Goal: Check status: Check status

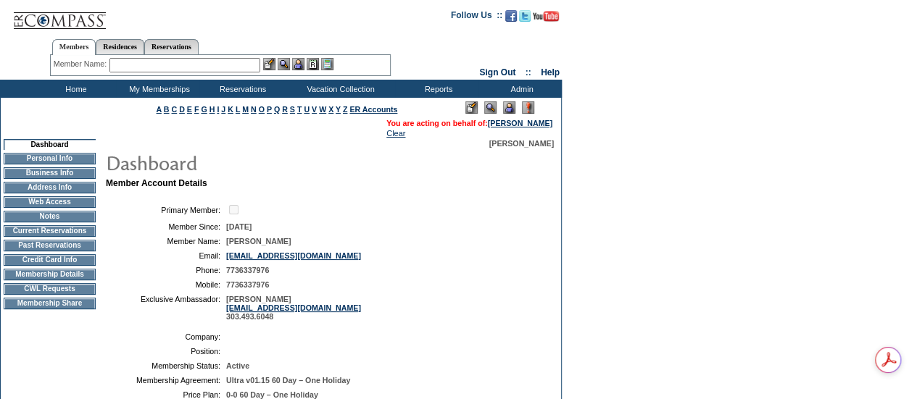
click at [63, 235] on td "Current Reservations" at bounding box center [50, 231] width 92 height 12
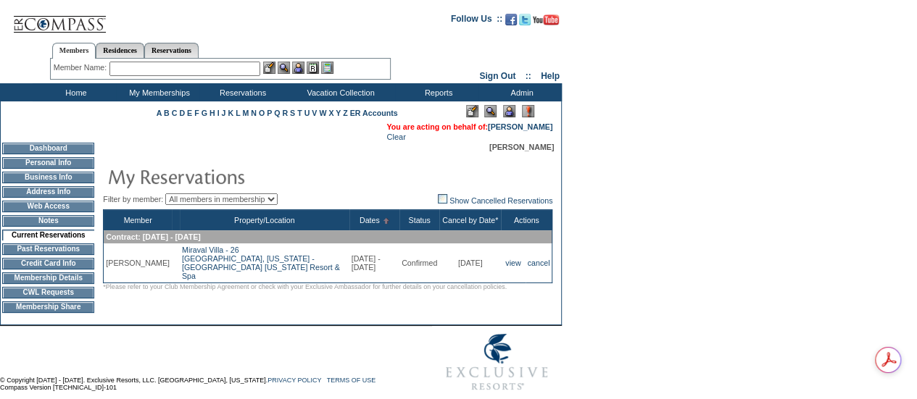
click at [38, 299] on td "CWL Requests" at bounding box center [48, 293] width 92 height 12
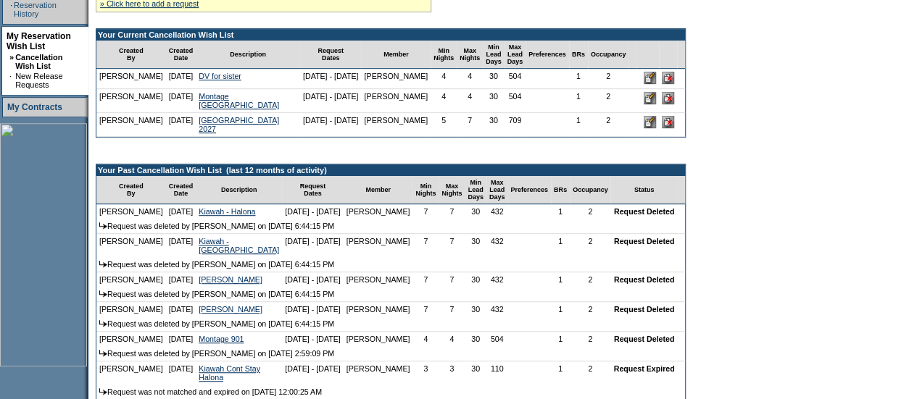
scroll to position [362, 0]
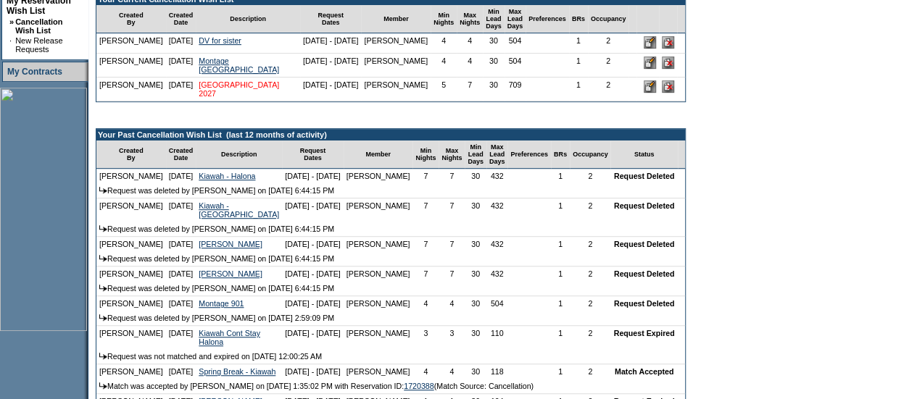
click at [209, 98] on link "[GEOGRAPHIC_DATA] 2027" at bounding box center [239, 88] width 80 height 17
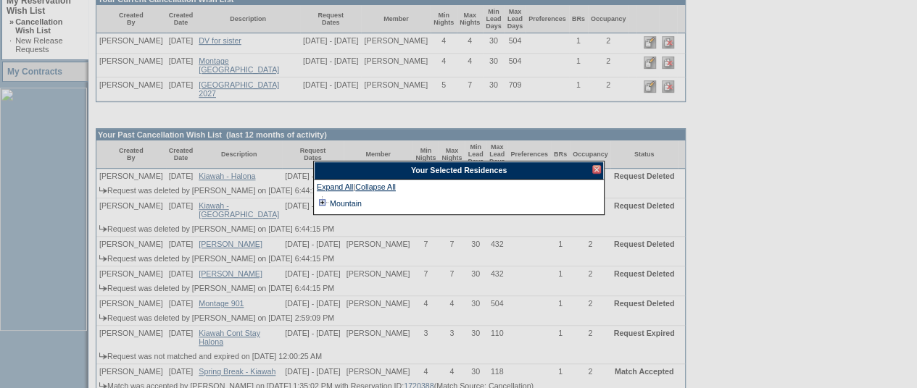
click at [320, 204] on td at bounding box center [323, 204] width 12 height 16
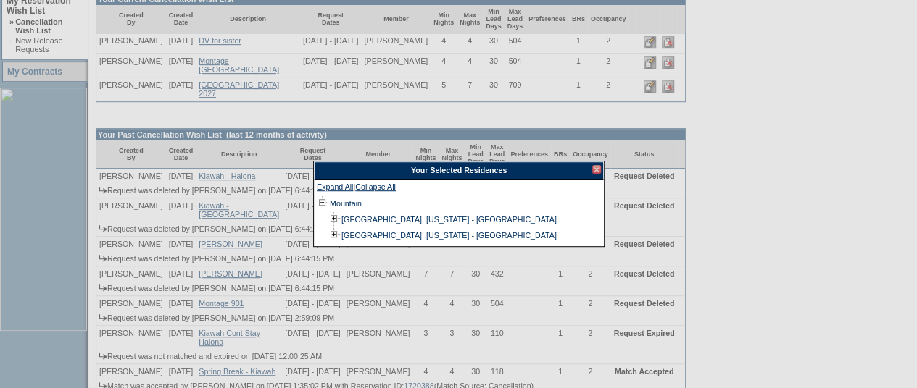
click at [596, 172] on div at bounding box center [596, 169] width 9 height 9
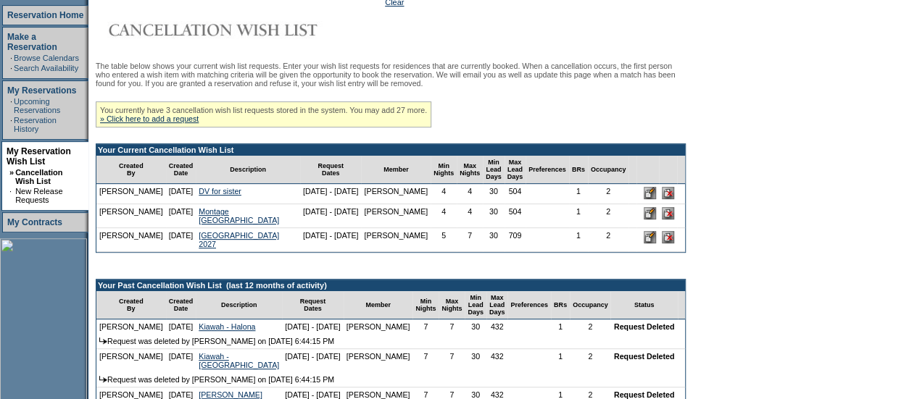
scroll to position [72, 0]
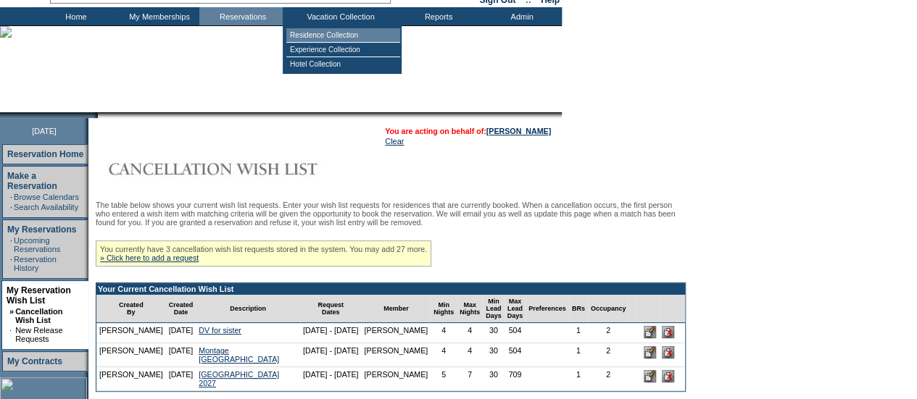
click at [312, 36] on td "Residence Collection" at bounding box center [343, 35] width 114 height 14
